Goal: Submit feedback/report problem

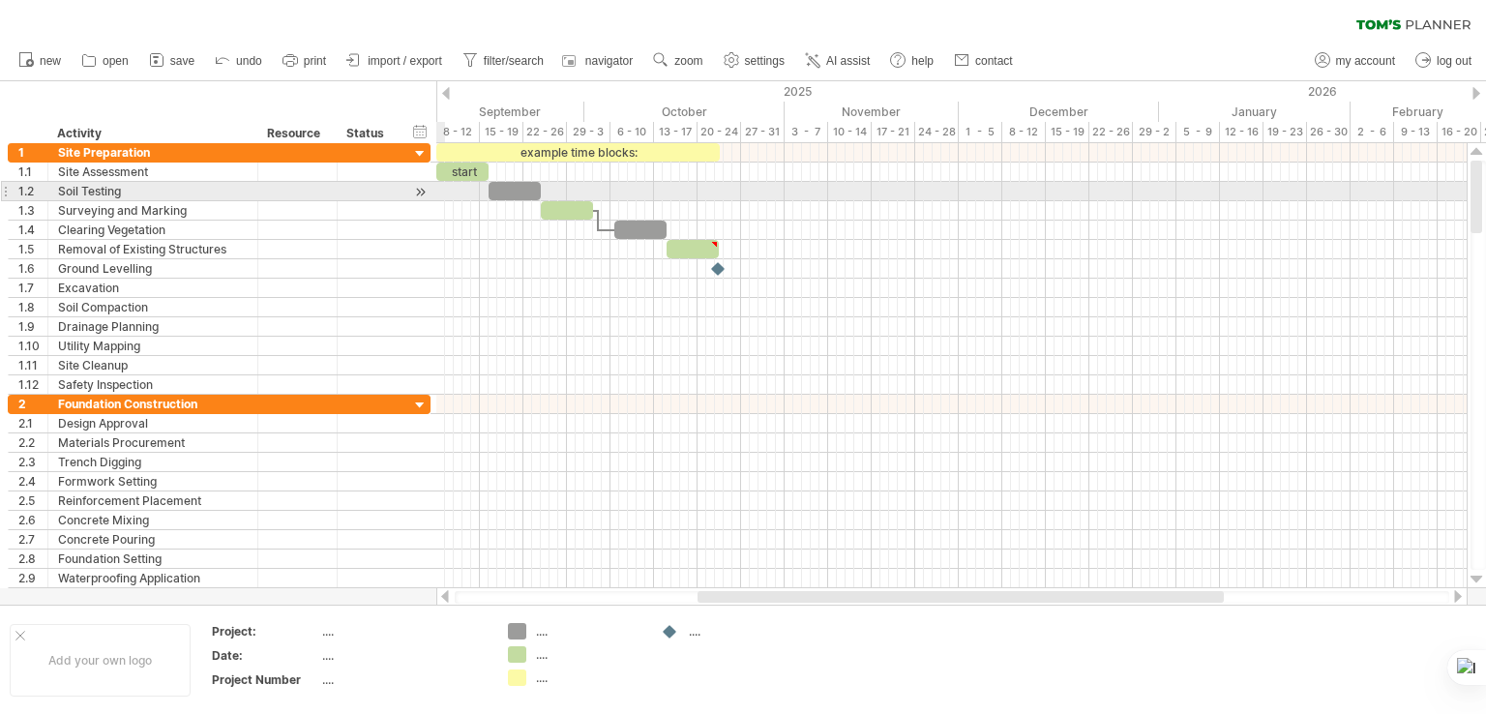
click at [419, 190] on div at bounding box center [420, 192] width 18 height 20
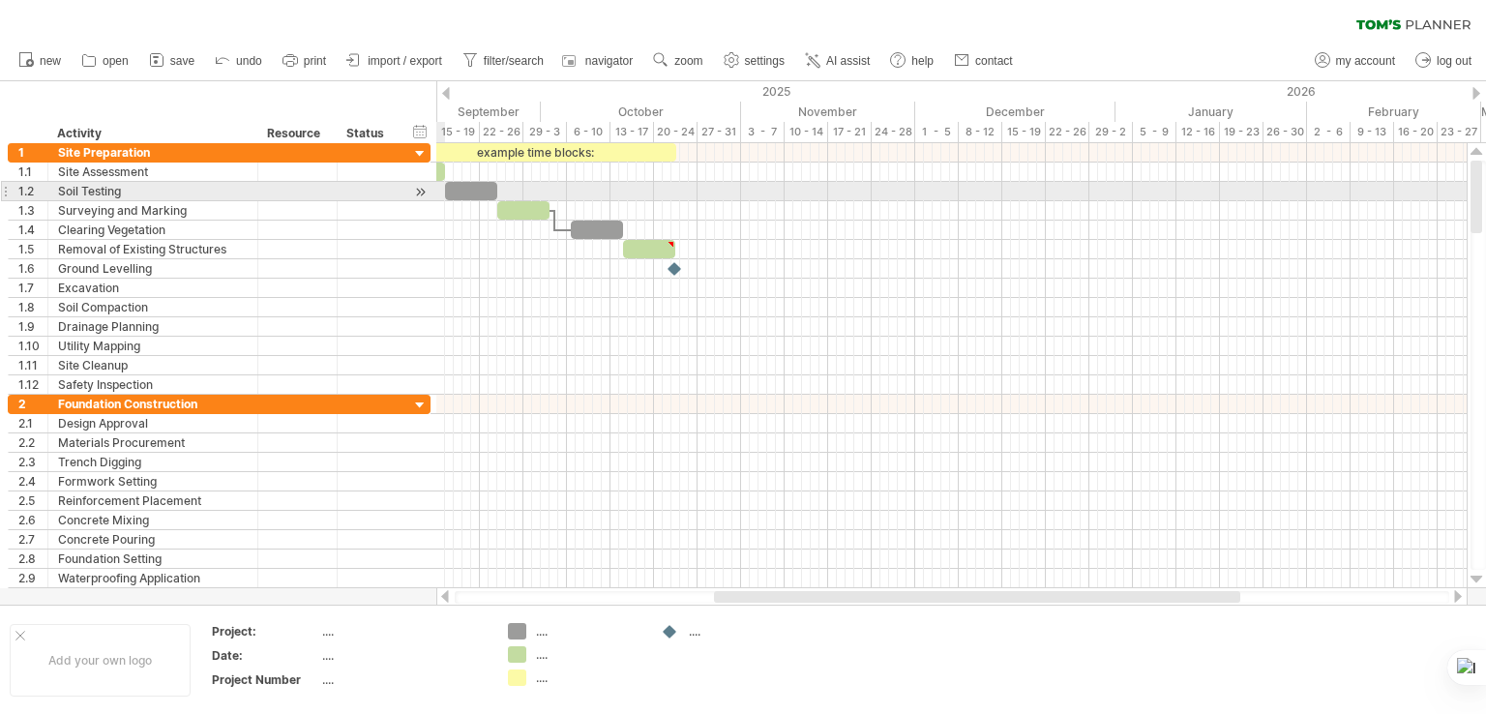
click at [417, 194] on div at bounding box center [420, 192] width 18 height 20
click at [422, 191] on div at bounding box center [420, 192] width 18 height 20
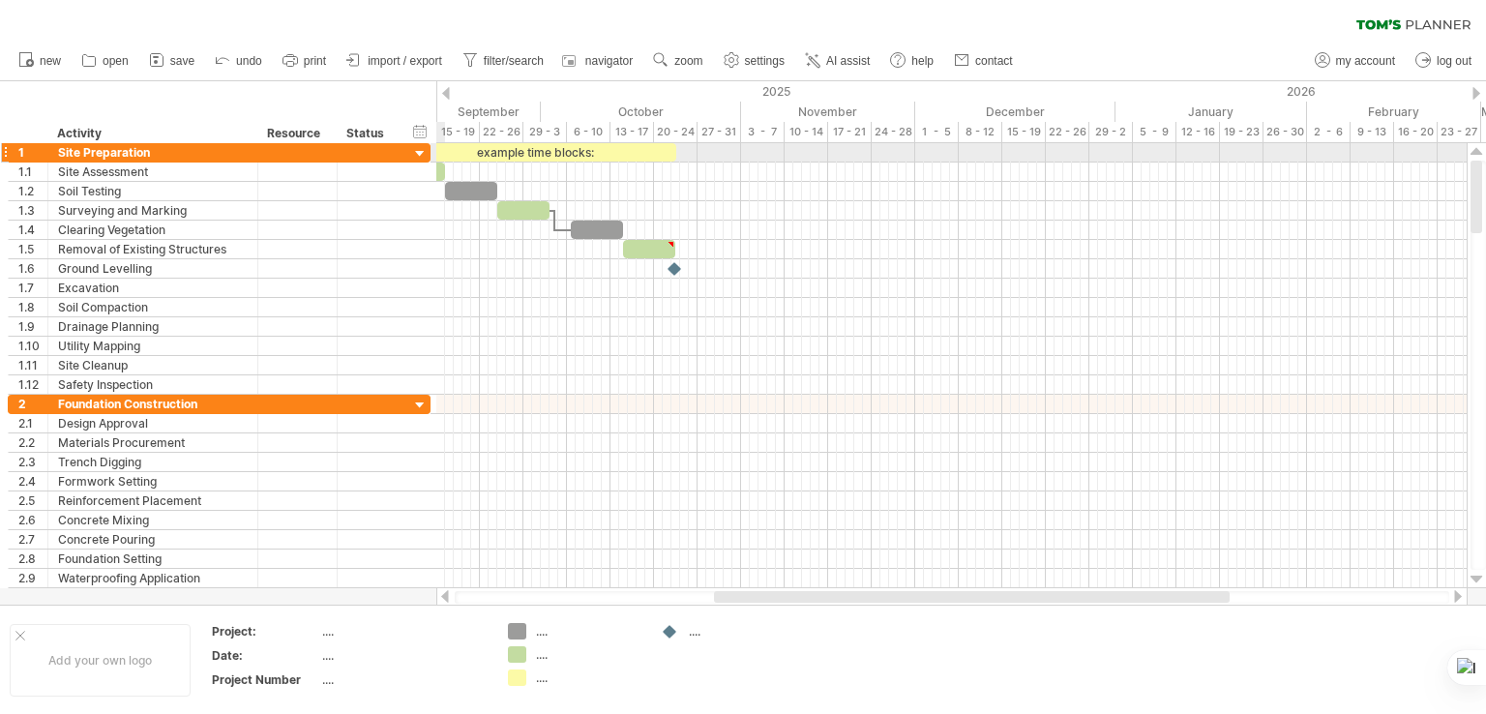
click at [423, 155] on div at bounding box center [420, 154] width 18 height 18
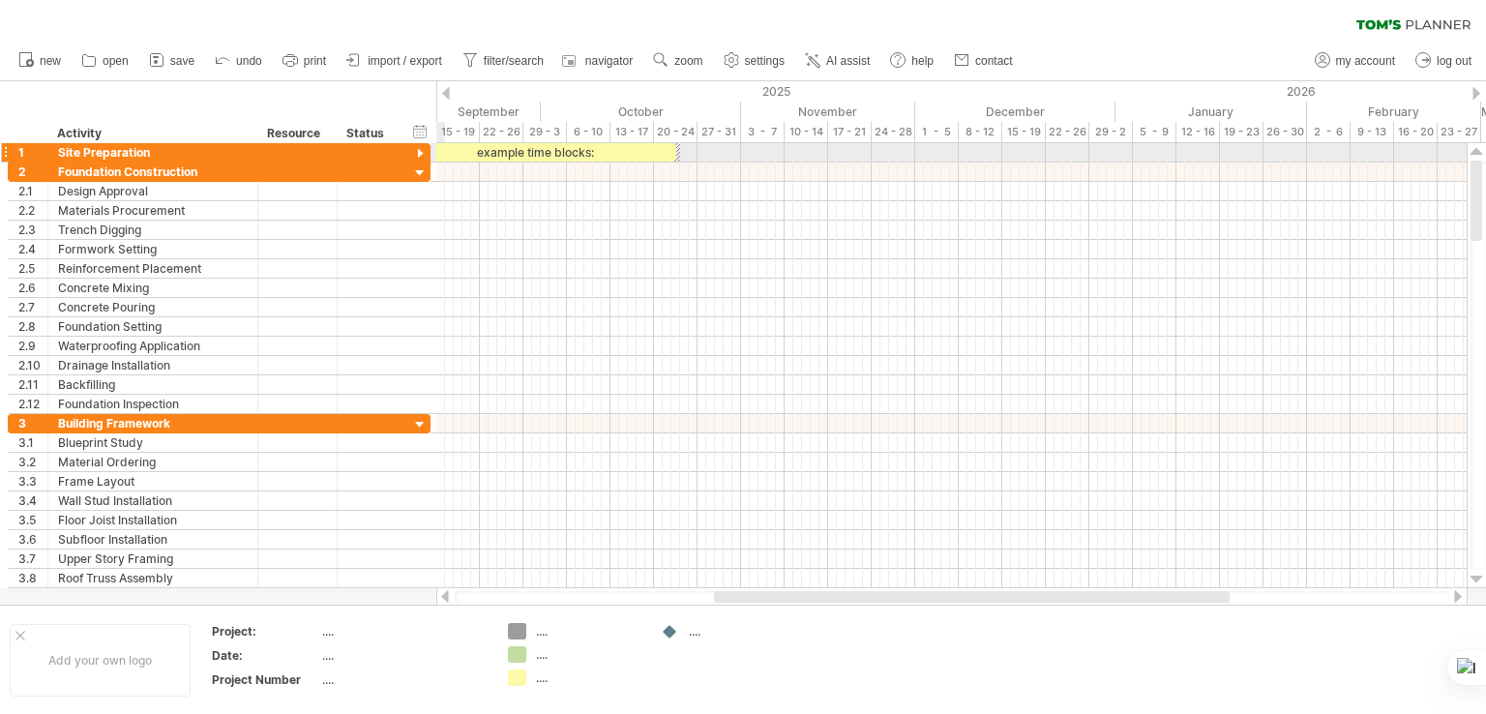
click at [424, 154] on div at bounding box center [420, 154] width 18 height 18
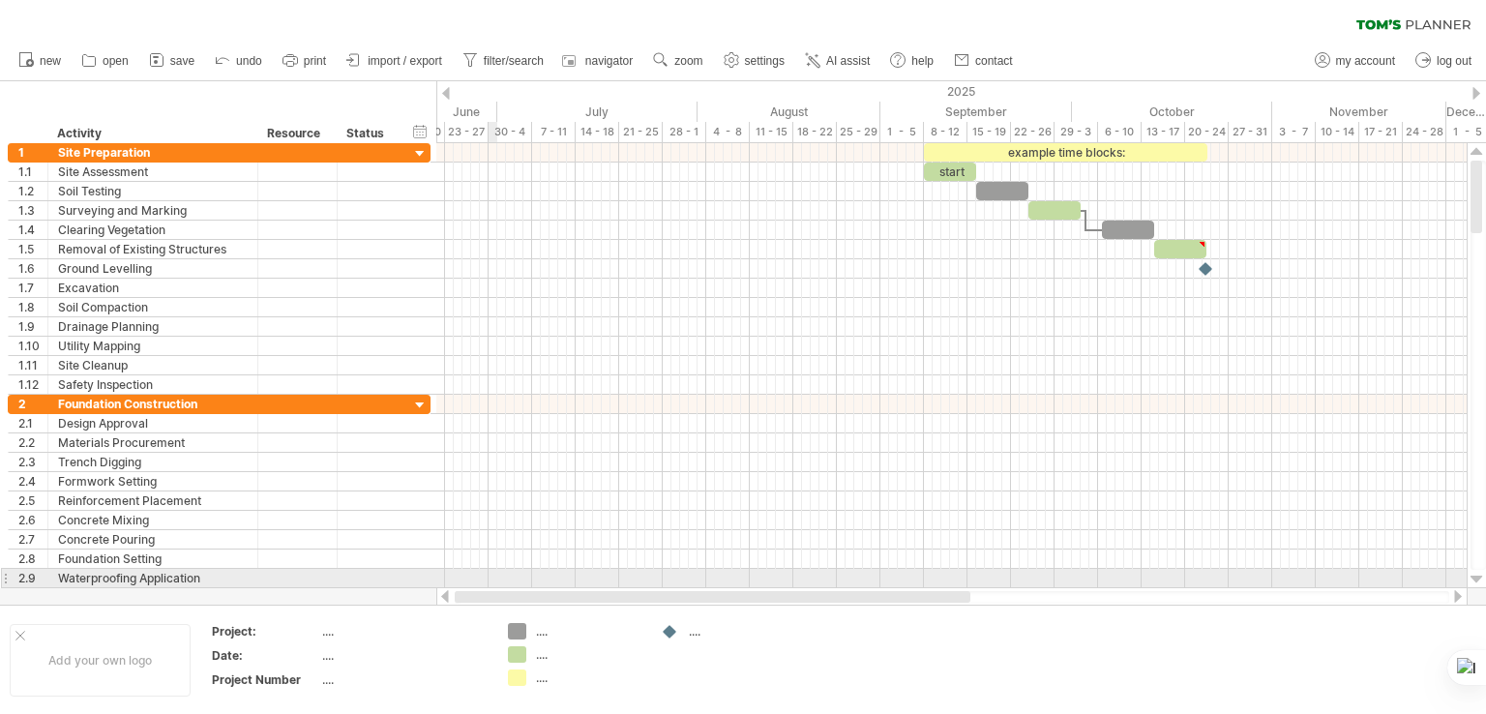
drag, startPoint x: 763, startPoint y: 597, endPoint x: 468, endPoint y: 575, distance: 295.7
click at [488, 578] on div "Trying to reach [DOMAIN_NAME] Connected again... 0% clear filter new 1" at bounding box center [743, 357] width 1486 height 714
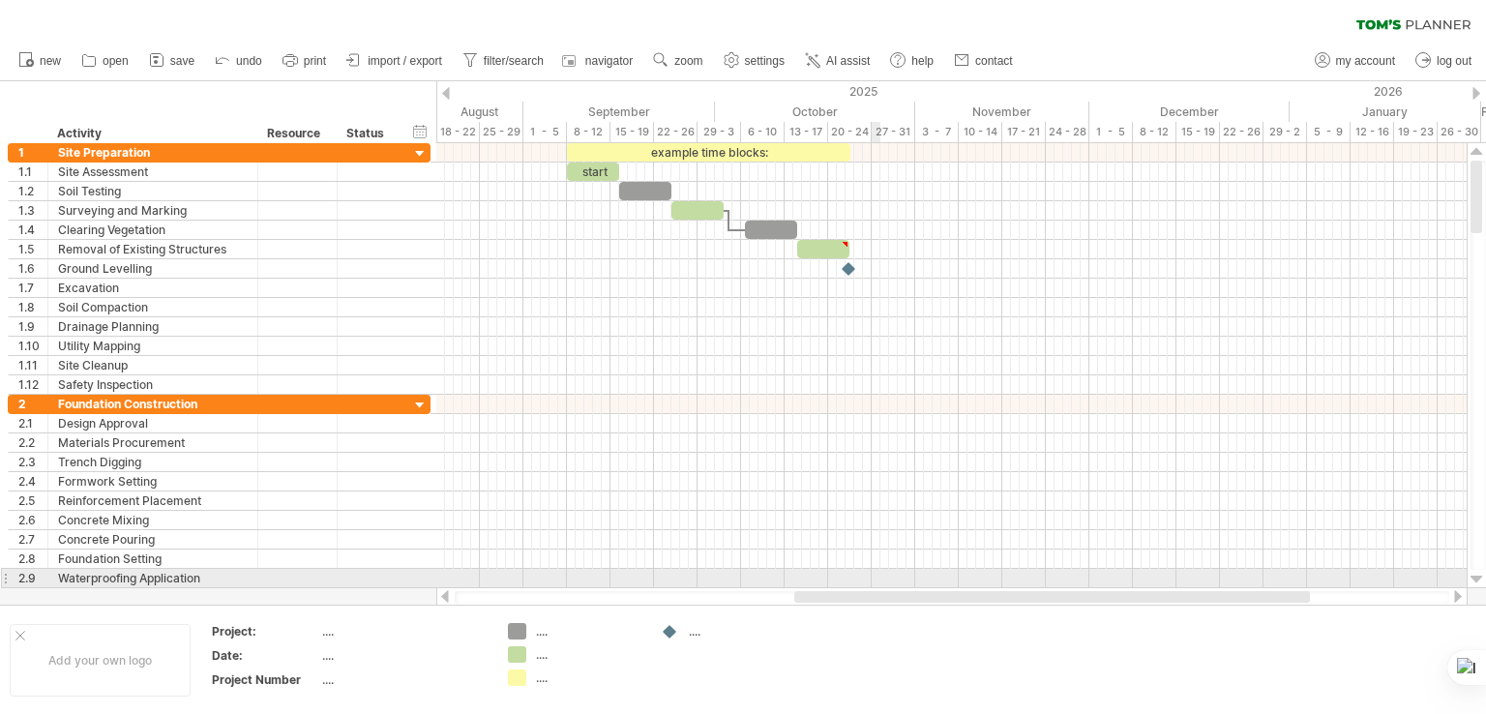
drag, startPoint x: 735, startPoint y: 597, endPoint x: 879, endPoint y: 578, distance: 145.3
click at [879, 578] on div "Trying to reach [DOMAIN_NAME] Connected again... 0% clear filter new 1" at bounding box center [743, 357] width 1486 height 714
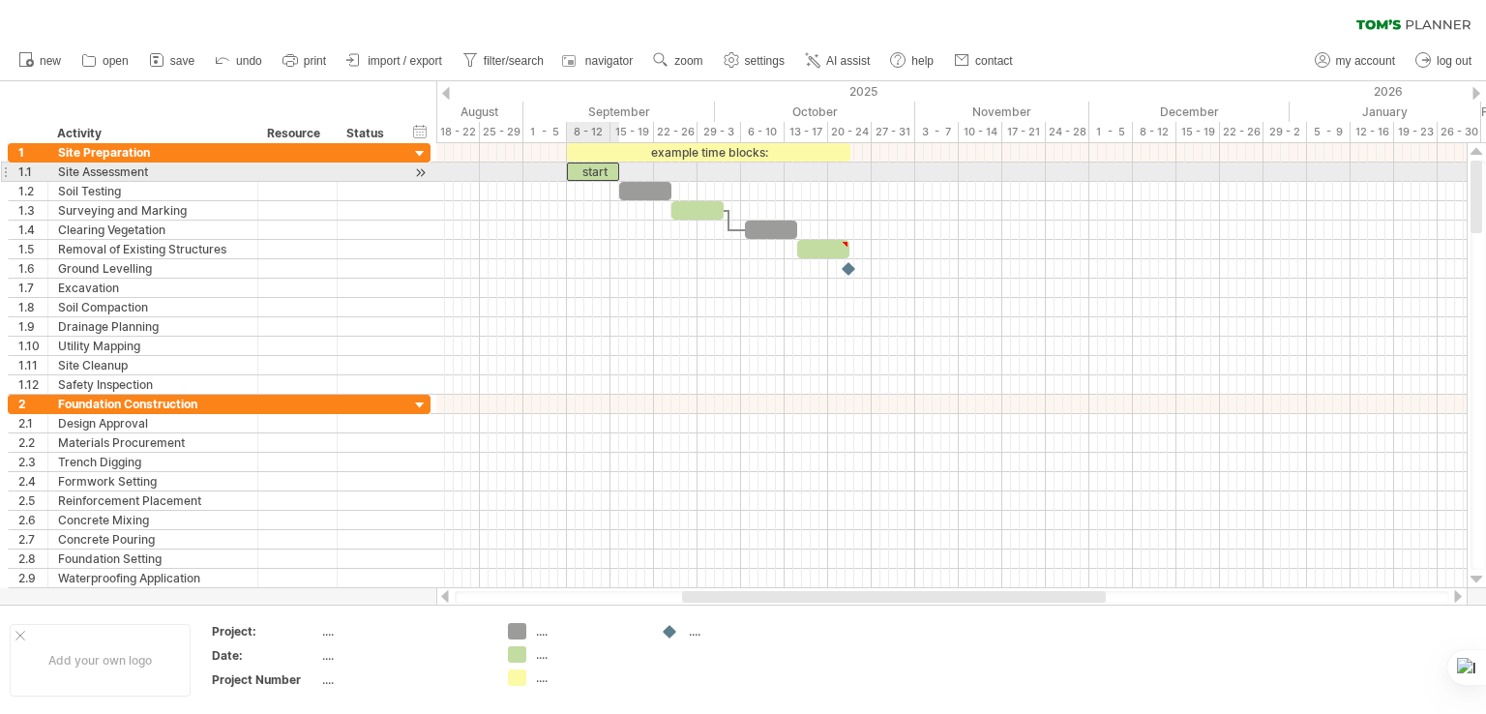
click at [594, 174] on div "start" at bounding box center [593, 171] width 52 height 18
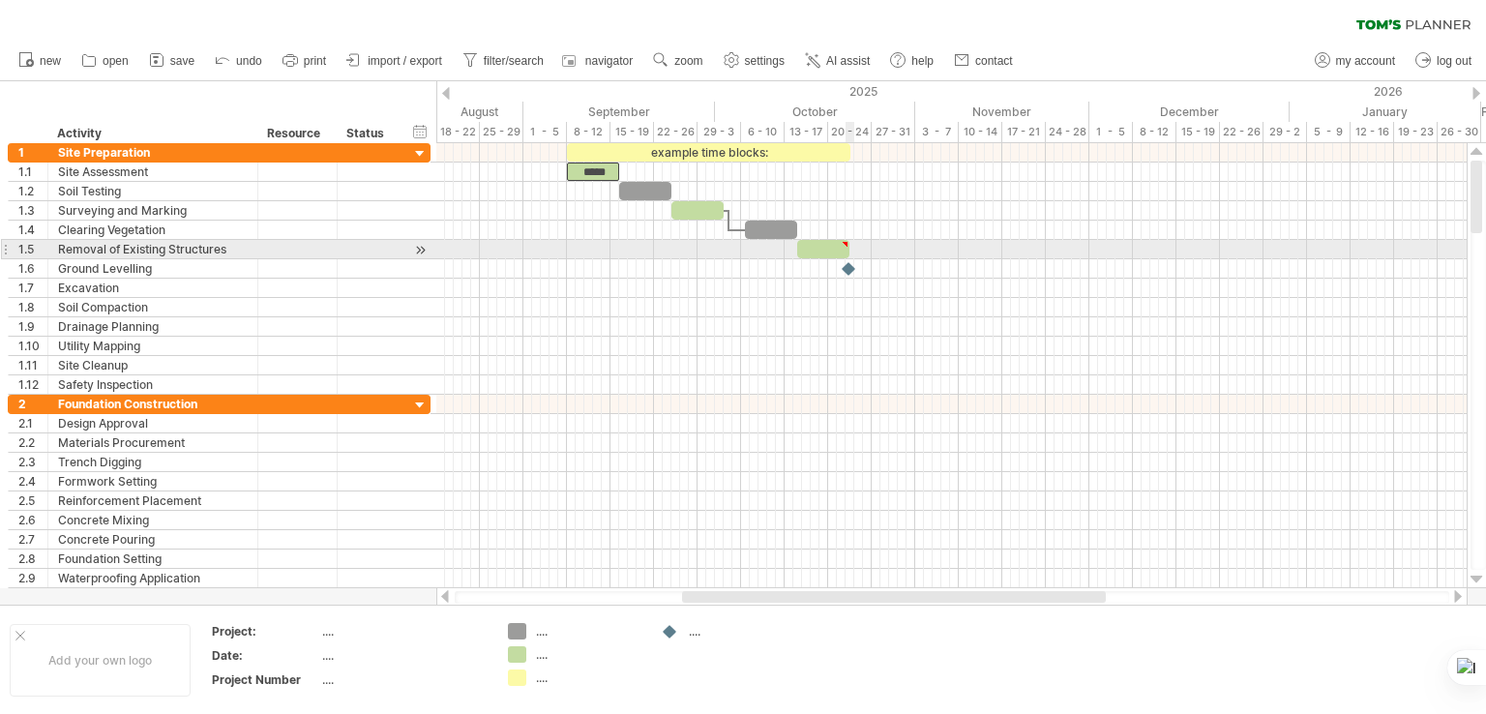
type textarea "**********"
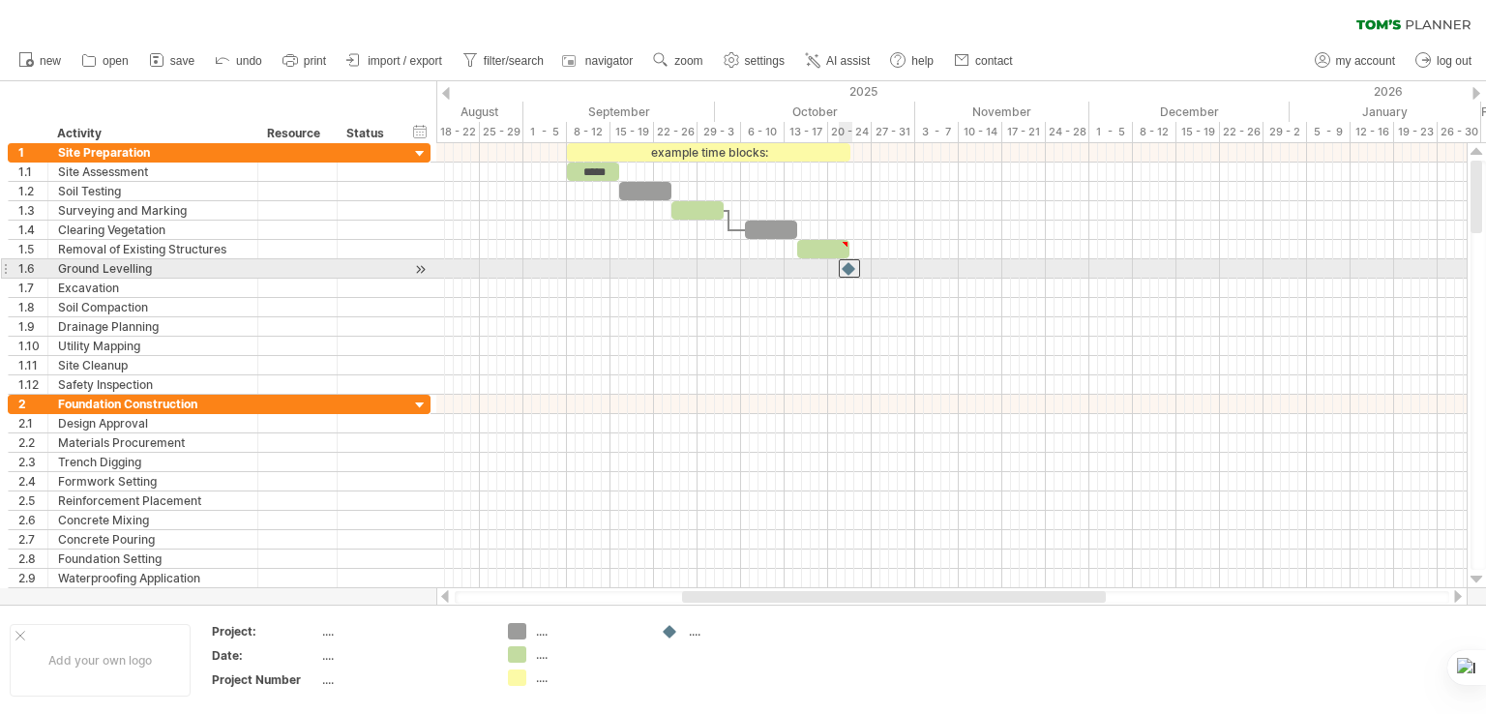
click at [850, 268] on div at bounding box center [849, 268] width 21 height 18
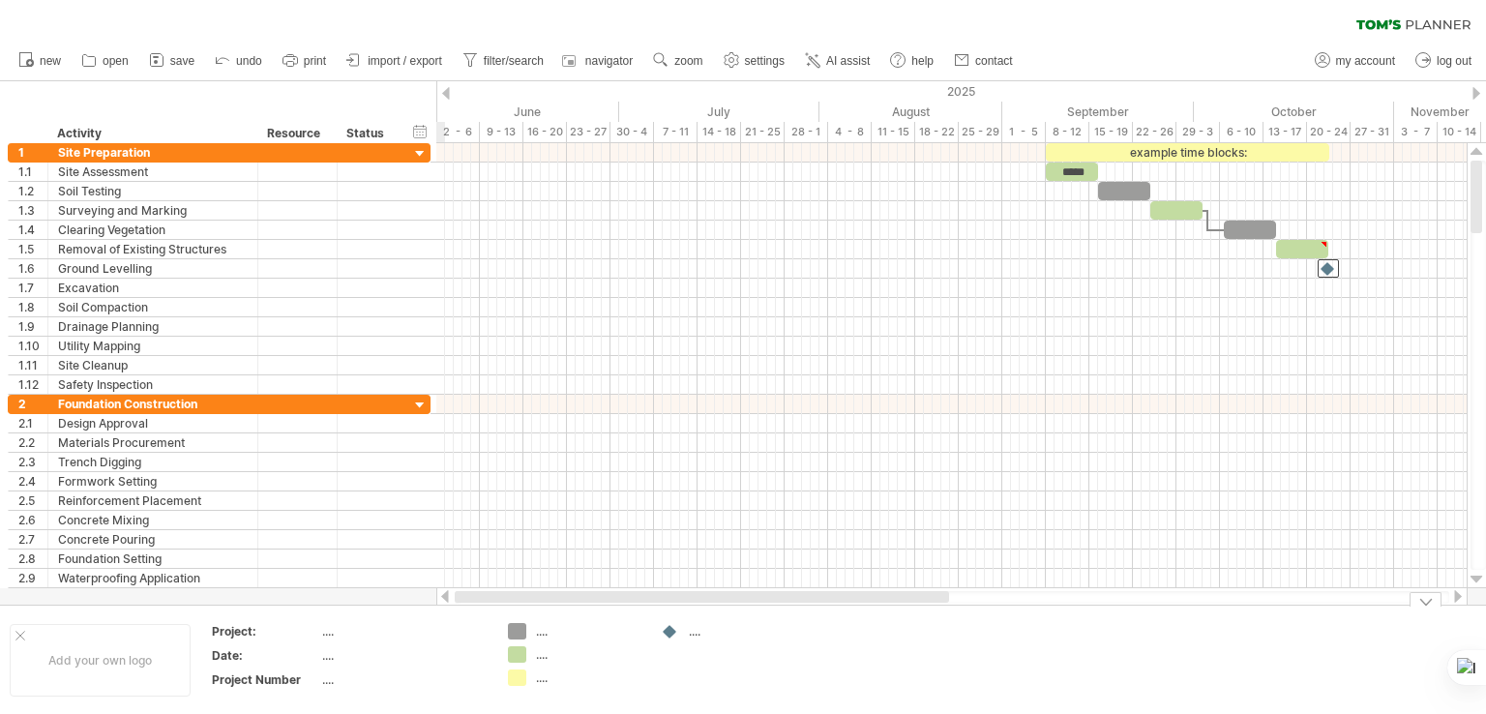
drag, startPoint x: 893, startPoint y: 593, endPoint x: 584, endPoint y: 597, distance: 308.5
click at [595, 602] on div at bounding box center [702, 597] width 494 height 12
